Goal: Task Accomplishment & Management: Manage account settings

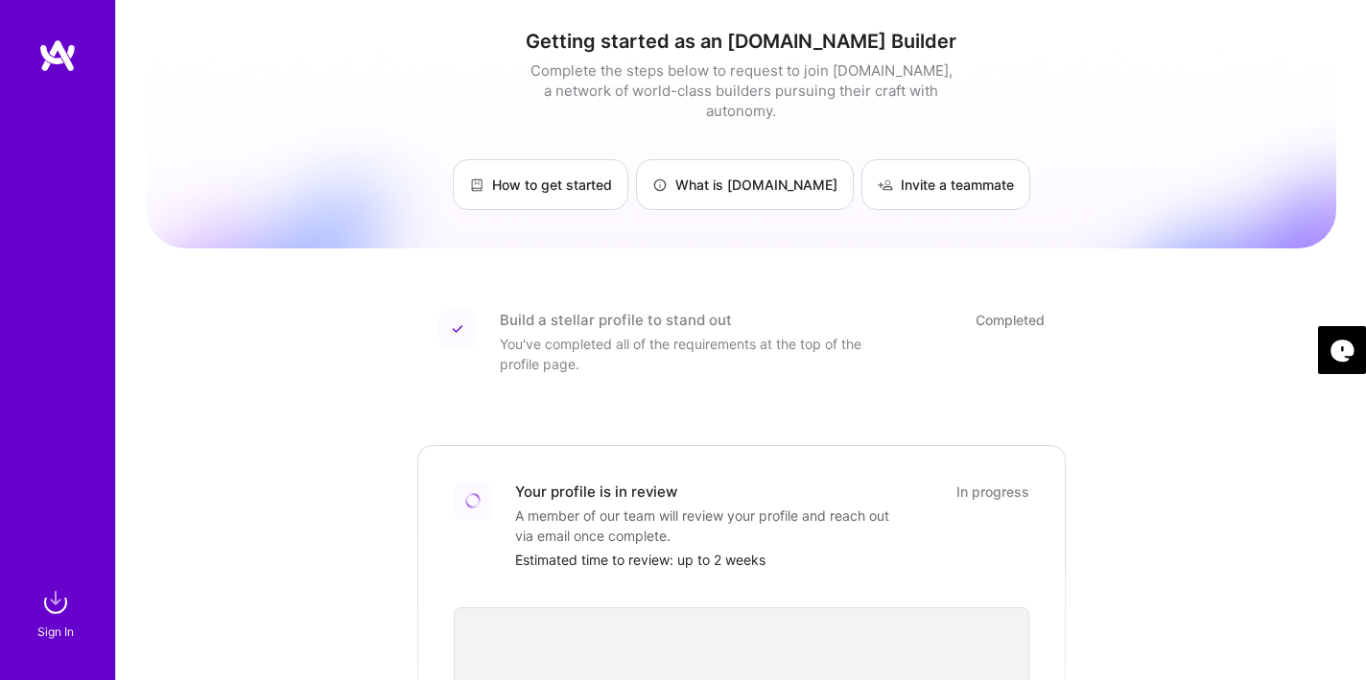
click at [59, 626] on div "Sign In" at bounding box center [55, 632] width 36 height 20
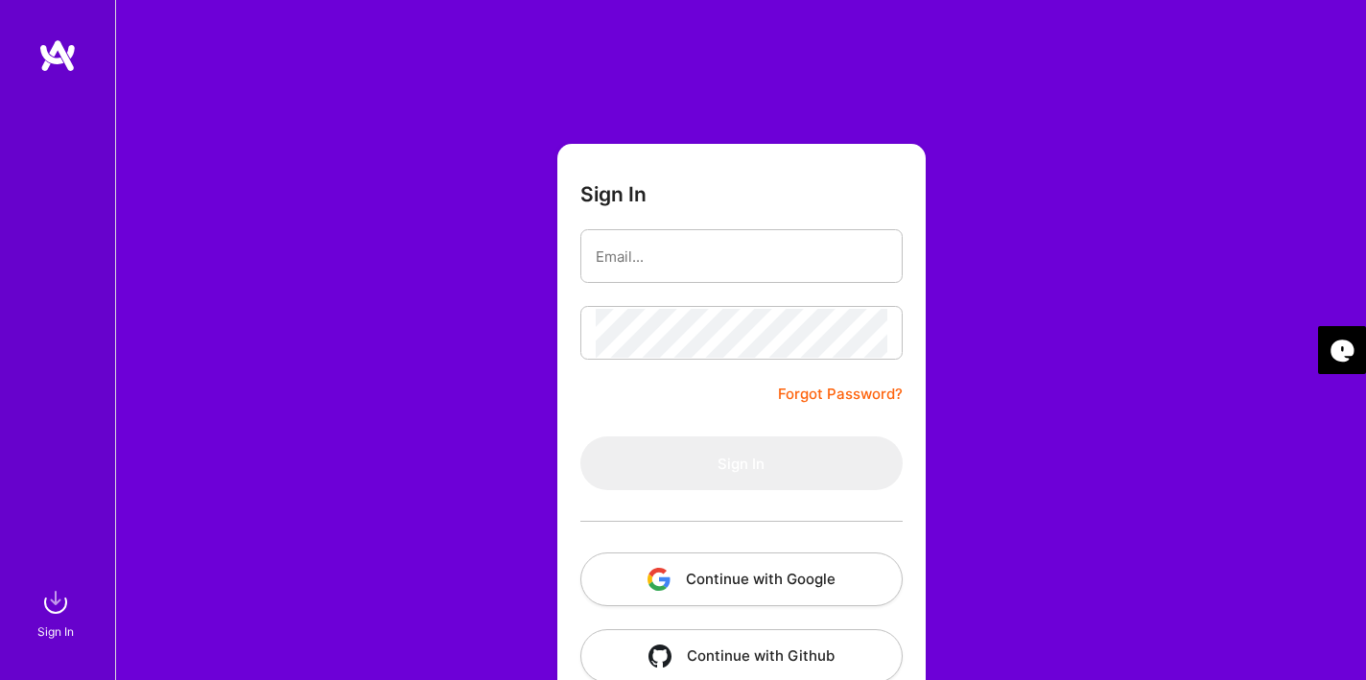
type input "[EMAIL_ADDRESS][DOMAIN_NAME]"
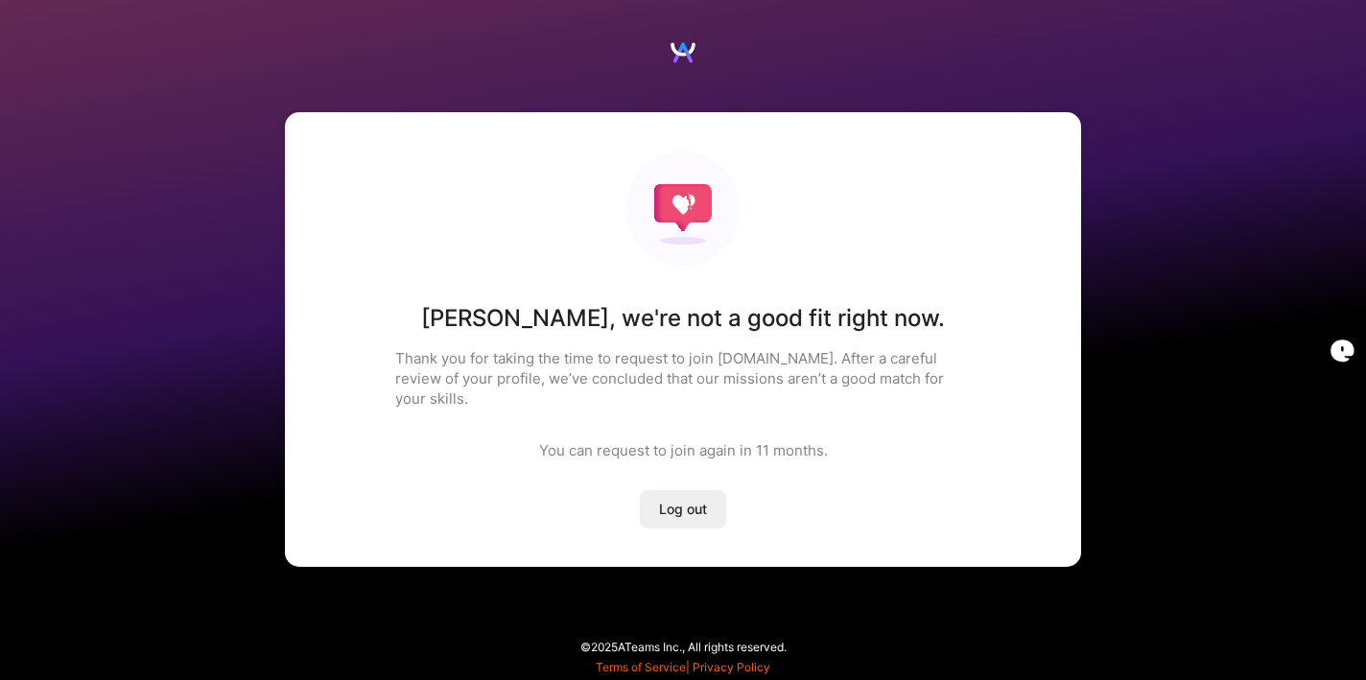
click at [685, 500] on span "Log out" at bounding box center [683, 509] width 48 height 19
